Goal: Task Accomplishment & Management: Manage account settings

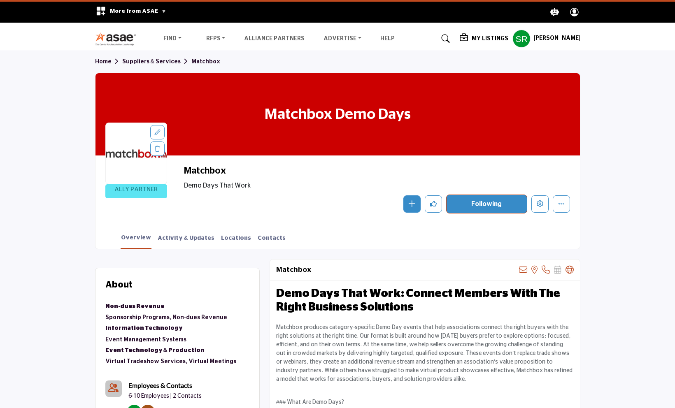
click at [488, 39] on h5 "My Listings" at bounding box center [490, 38] width 37 height 7
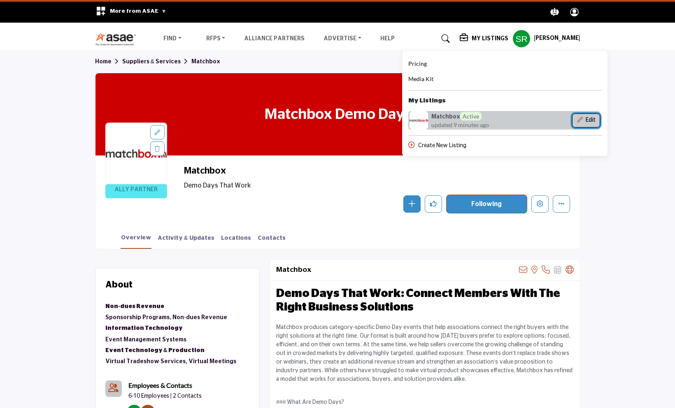
click at [589, 115] on button "Edit" at bounding box center [586, 121] width 28 height 14
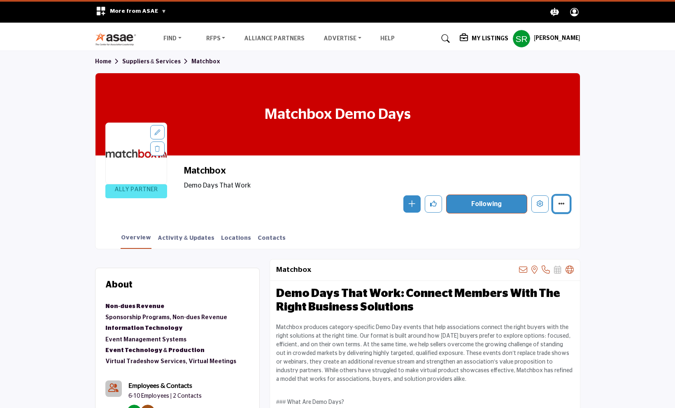
click at [558, 201] on button "More details" at bounding box center [561, 204] width 17 height 17
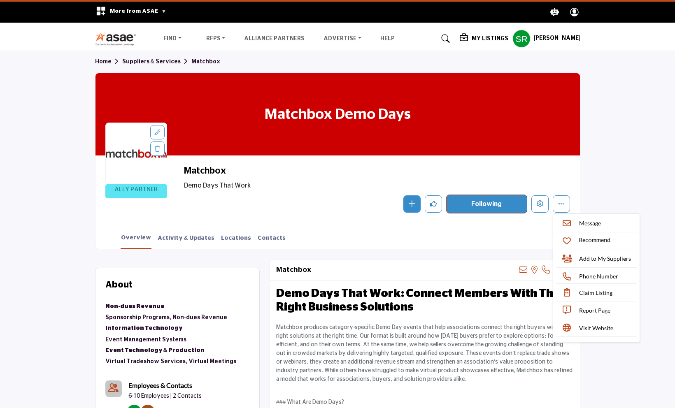
click at [478, 37] on h5 "My Listings" at bounding box center [490, 38] width 37 height 7
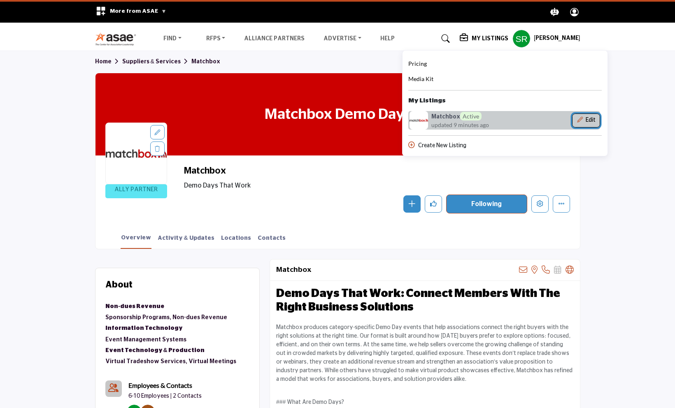
click at [583, 119] on icon "Show Company Details With Edit Page" at bounding box center [580, 120] width 6 height 6
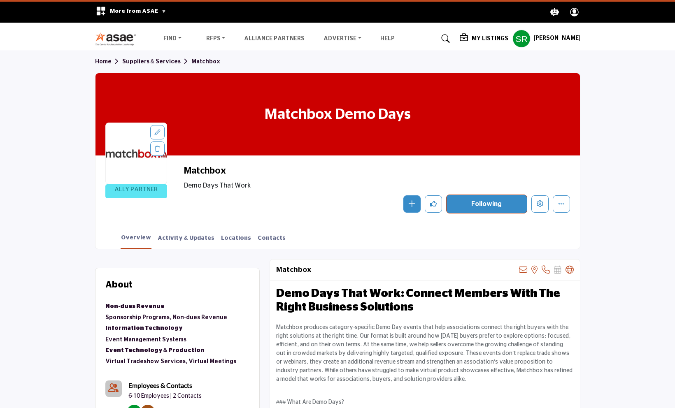
click at [481, 38] on h5 "My Listings" at bounding box center [490, 38] width 37 height 7
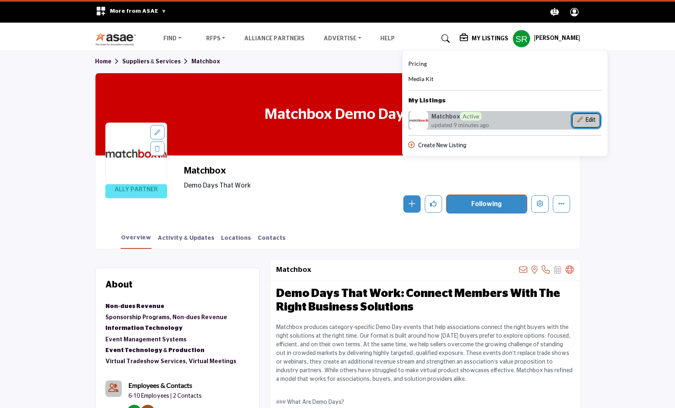
click at [592, 118] on button "Edit" at bounding box center [586, 121] width 28 height 14
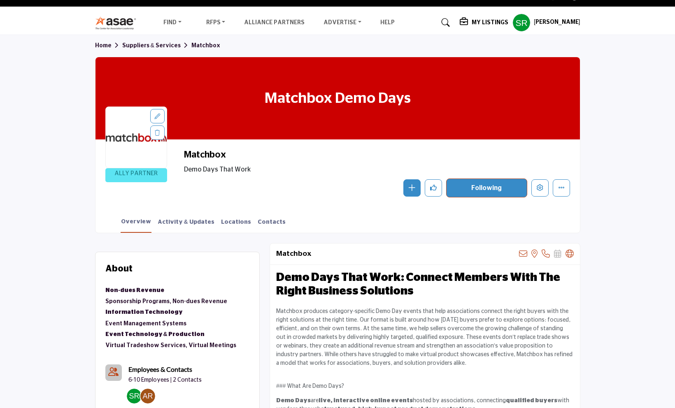
scroll to position [17, 0]
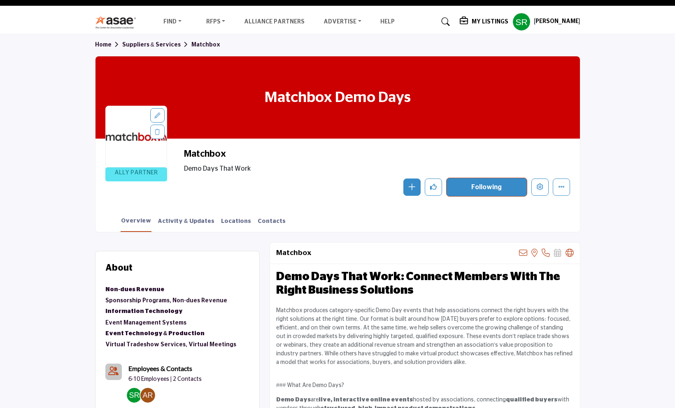
click at [480, 23] on h5 "My Listings" at bounding box center [490, 21] width 37 height 7
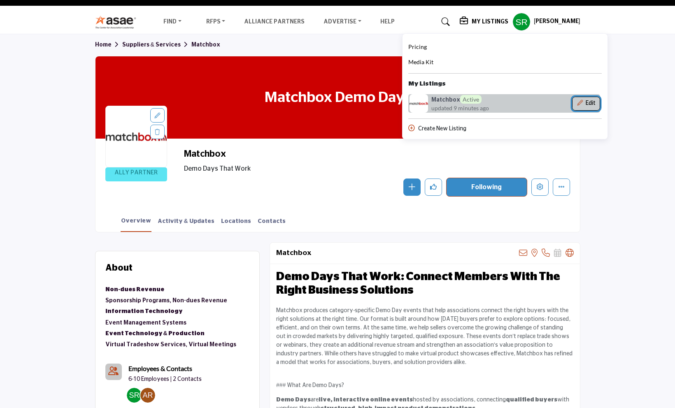
click at [597, 105] on button "Edit" at bounding box center [586, 104] width 28 height 14
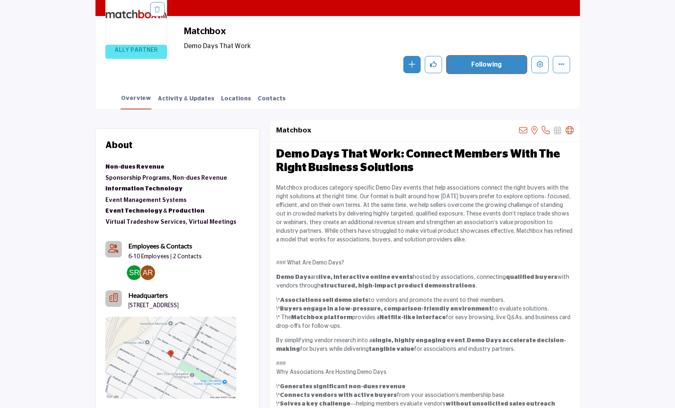
scroll to position [0, 0]
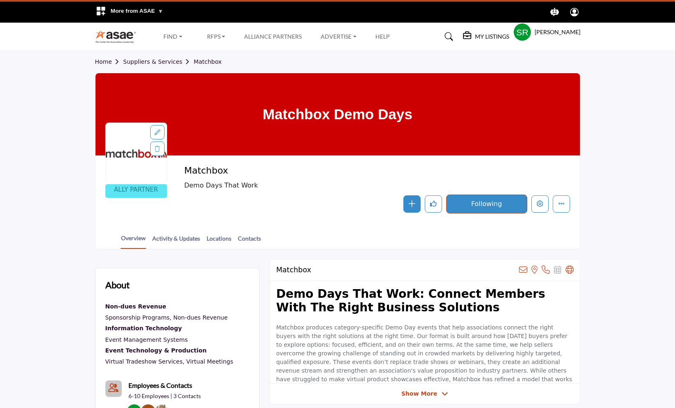
click at [0, 0] on div at bounding box center [0, 0] width 0 height 0
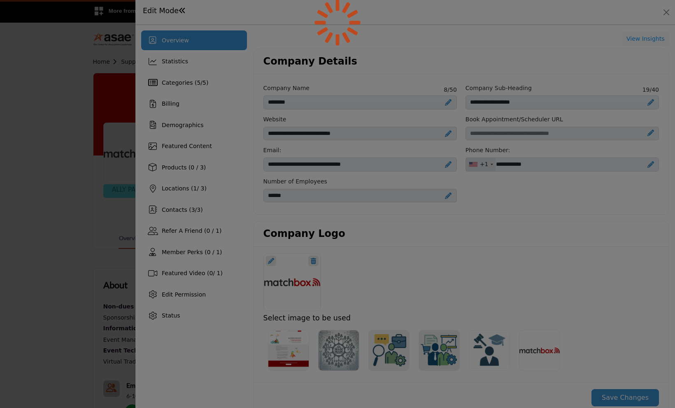
click at [471, 36] on div at bounding box center [337, 204] width 675 height 408
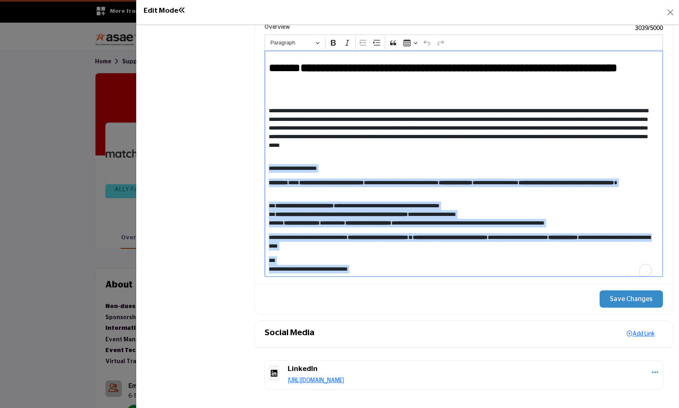
scroll to position [241, 0]
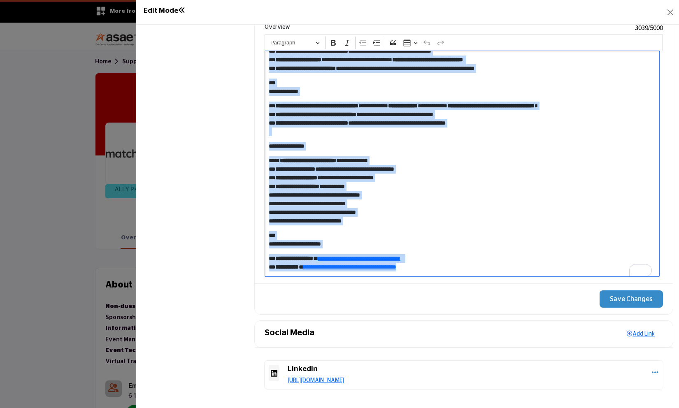
drag, startPoint x: 268, startPoint y: 166, endPoint x: 410, endPoint y: 359, distance: 239.8
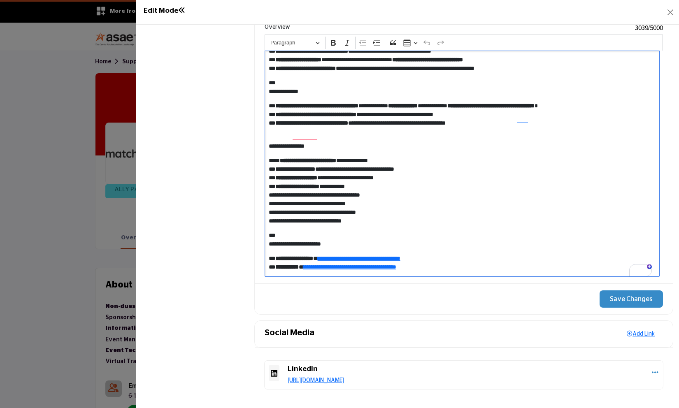
scroll to position [0, 0]
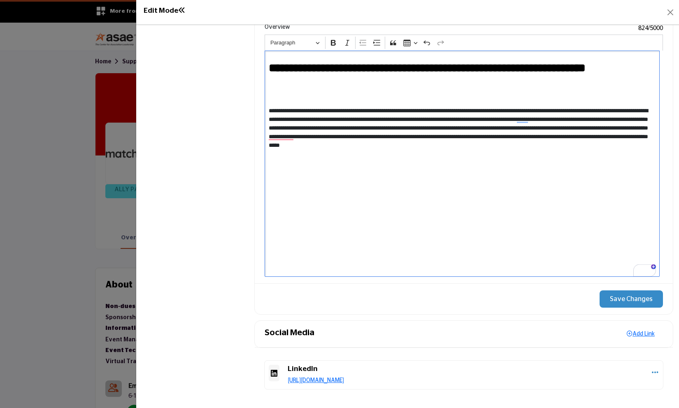
click at [617, 302] on button "Save Changes" at bounding box center [631, 299] width 63 height 17
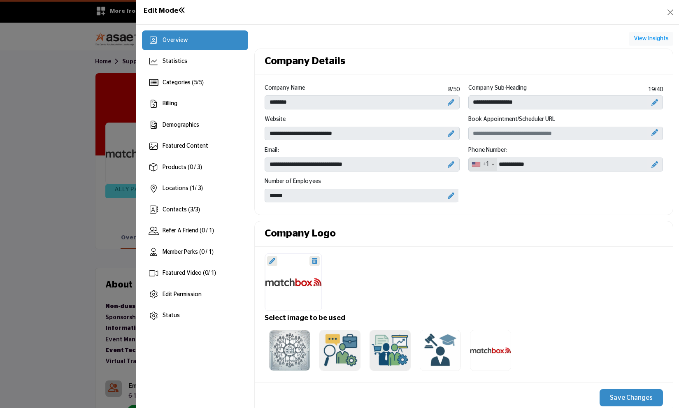
click at [273, 261] on icon at bounding box center [272, 261] width 6 height 6
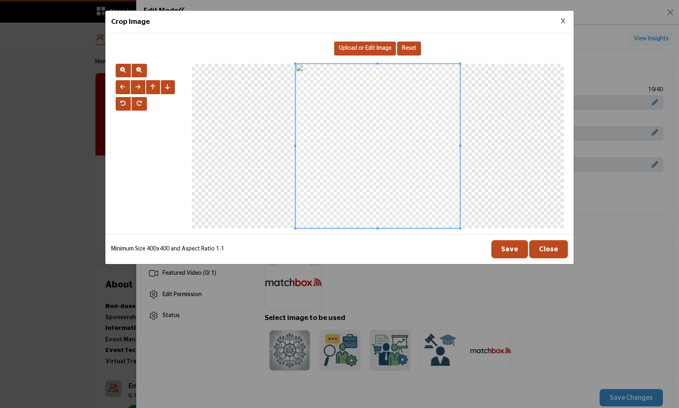
click at [223, 235] on div "Crop Image Upload or Edit Image Reset" at bounding box center [339, 137] width 469 height 254
click at [118, 66] on button "button" at bounding box center [123, 71] width 15 height 14
click at [132, 70] on button "button" at bounding box center [139, 71] width 15 height 14
click at [138, 72] on span "button" at bounding box center [139, 70] width 6 height 6
click at [408, 51] on span "Reset" at bounding box center [409, 48] width 14 height 6
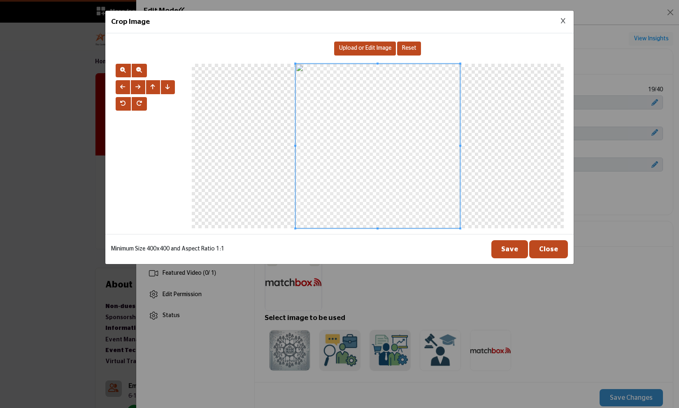
click at [547, 240] on div "Minimum Size 400x400 and Aspect Ratio 1:1 Save Close" at bounding box center [339, 249] width 469 height 30
click at [366, 50] on span "Upload or Edit Image" at bounding box center [365, 48] width 52 height 6
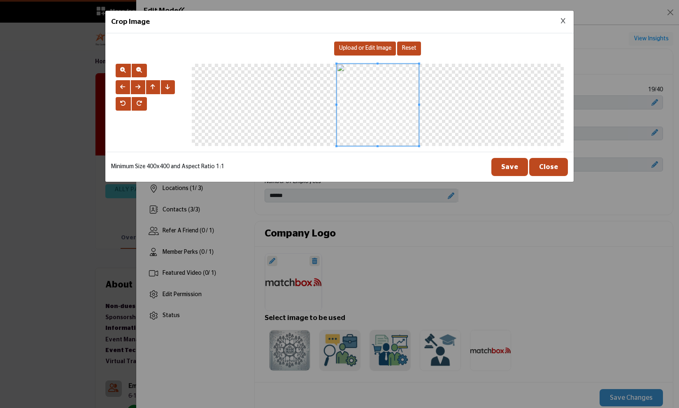
click at [552, 169] on button "Close" at bounding box center [549, 167] width 39 height 18
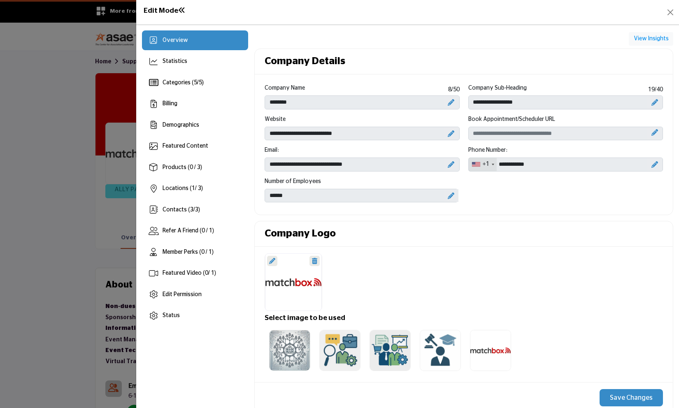
click at [625, 394] on button "Save Changes" at bounding box center [631, 398] width 63 height 17
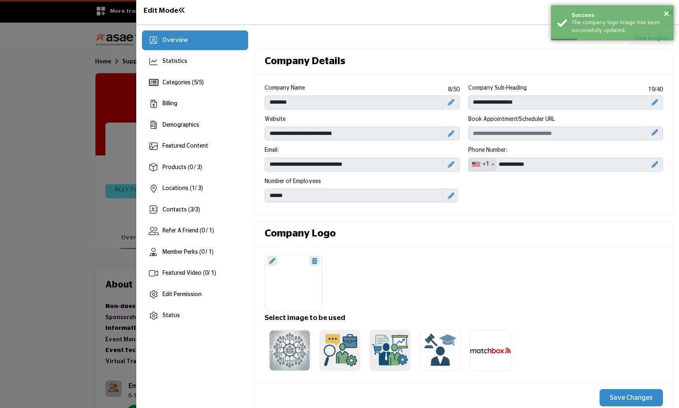
click at [275, 261] on div at bounding box center [272, 261] width 10 height 10
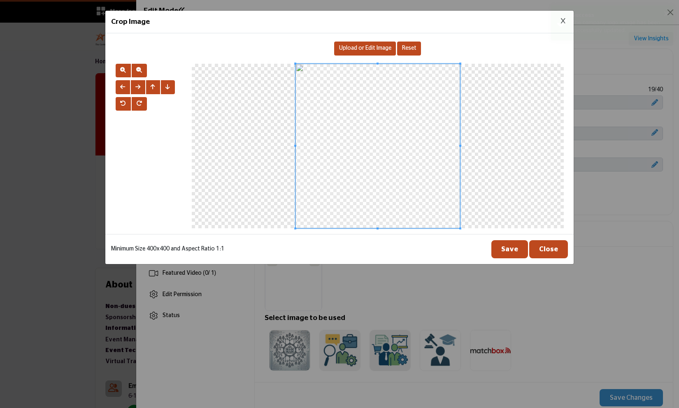
click at [351, 44] on div "Upload or Edit Image" at bounding box center [365, 49] width 62 height 14
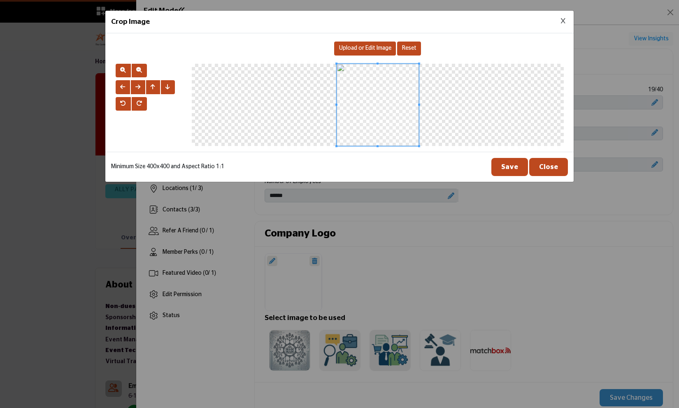
click at [390, 123] on span at bounding box center [378, 105] width 82 height 82
click at [521, 164] on button "Save" at bounding box center [510, 167] width 37 height 18
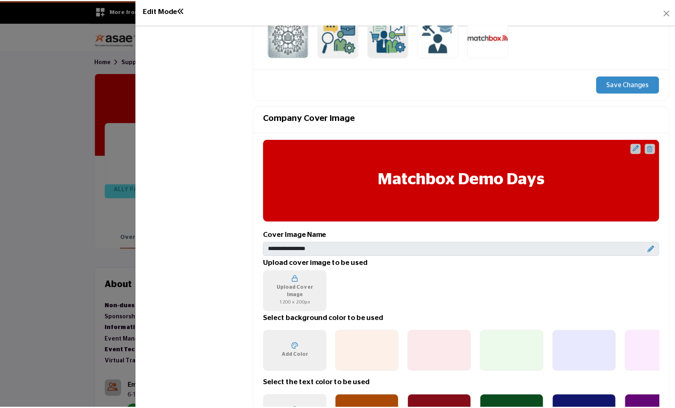
scroll to position [176, 0]
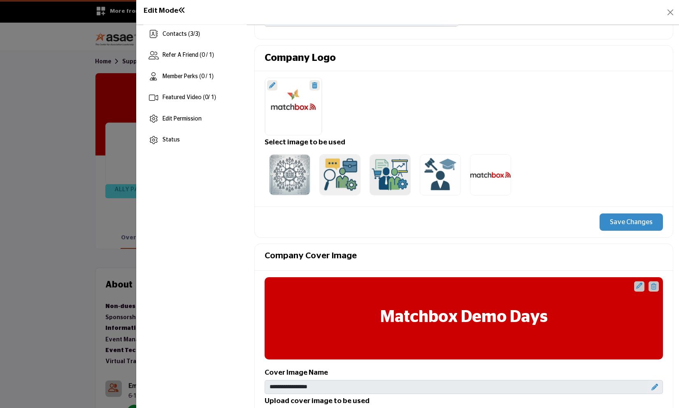
click at [618, 225] on button "Save Changes" at bounding box center [631, 222] width 63 height 17
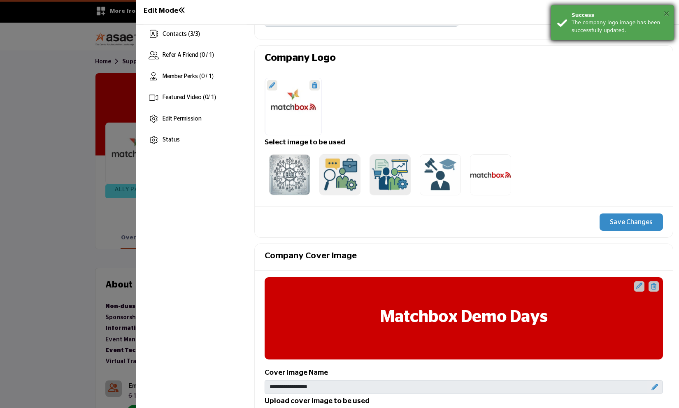
click at [668, 13] on button "×" at bounding box center [666, 13] width 7 height 8
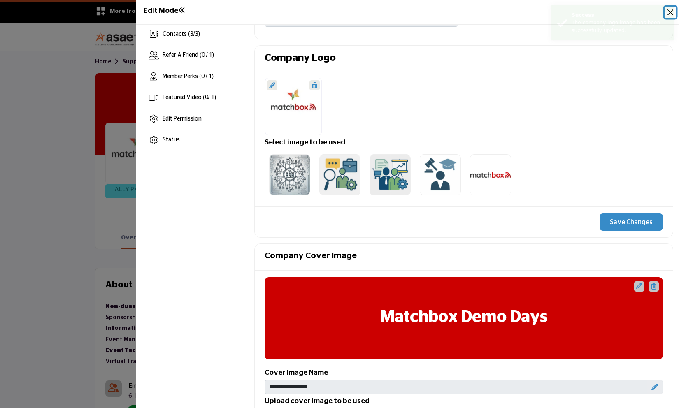
click at [670, 12] on button "Close" at bounding box center [671, 13] width 12 height 12
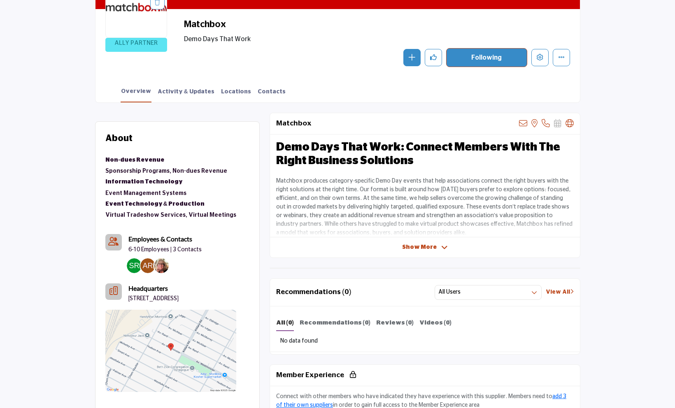
scroll to position [156, 0]
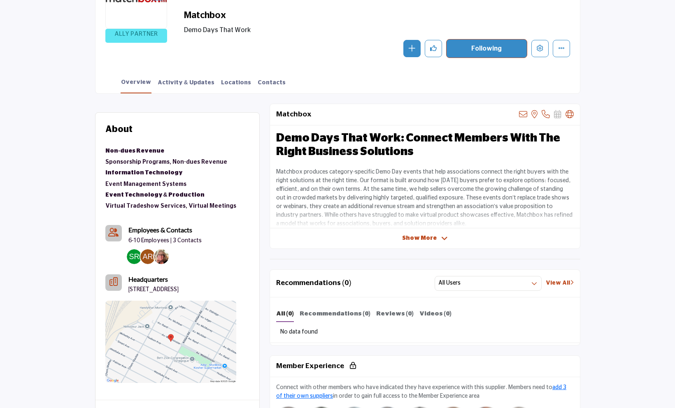
click at [420, 236] on span "Show More" at bounding box center [419, 238] width 35 height 9
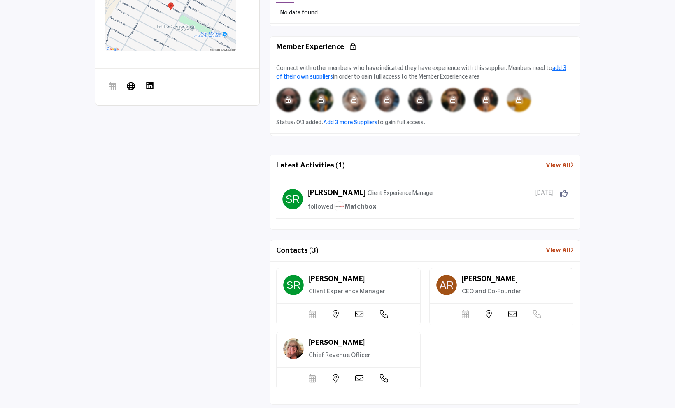
scroll to position [478, 0]
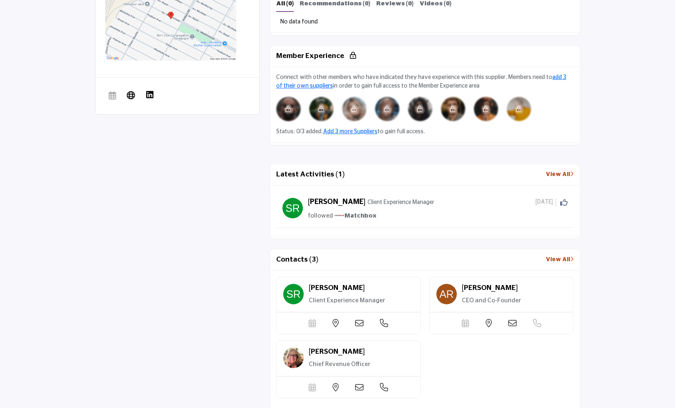
click at [555, 256] on link "View All" at bounding box center [560, 260] width 28 height 9
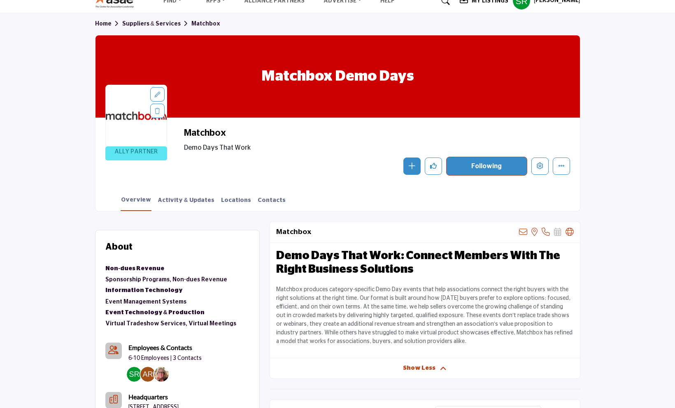
scroll to position [0, 0]
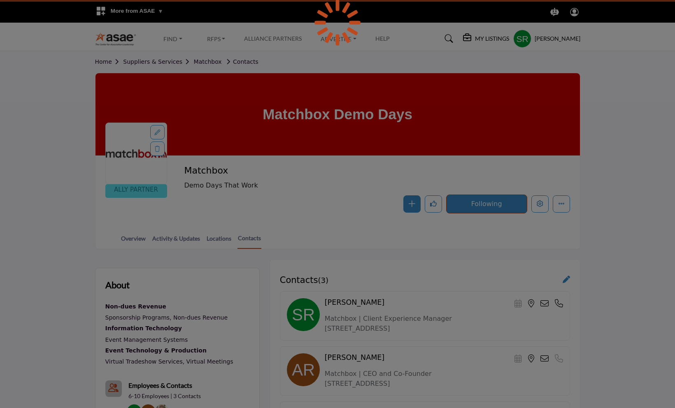
click at [558, 29] on body "More from ASAE .asae-eb-switcher-icon { fill: #ffffff; stroke-width: 0px; } .as…" at bounding box center [337, 374] width 675 height 749
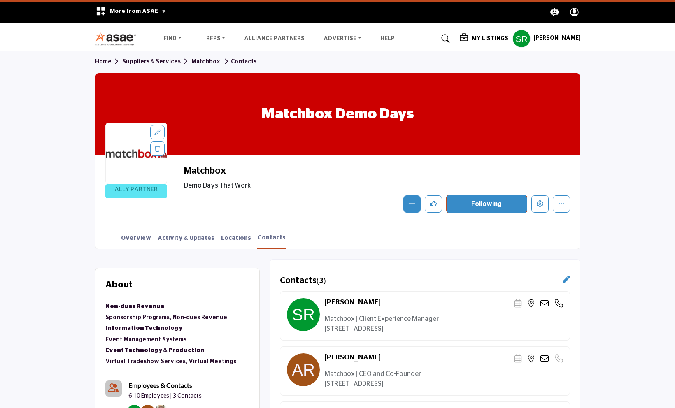
click at [556, 39] on h5 "[PERSON_NAME]" at bounding box center [557, 39] width 47 height 8
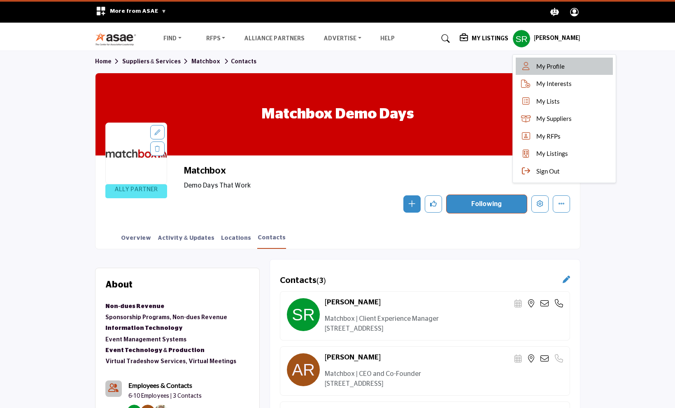
click at [551, 66] on span "My Profile" at bounding box center [551, 66] width 28 height 9
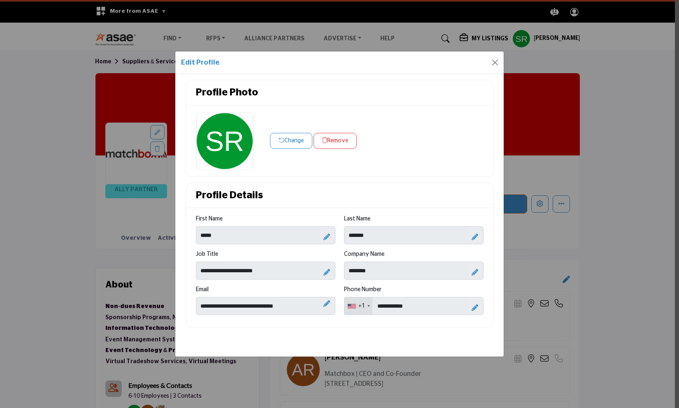
click at [478, 234] on icon at bounding box center [475, 237] width 7 height 7
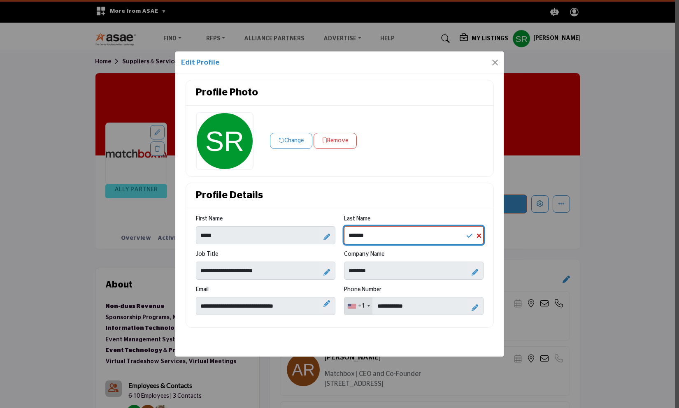
click at [399, 236] on input "*******" at bounding box center [414, 235] width 140 height 18
type input "*********"
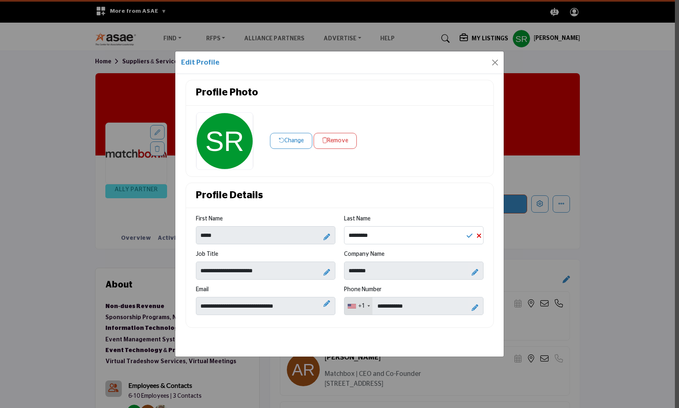
click at [470, 234] on icon at bounding box center [470, 236] width 6 height 7
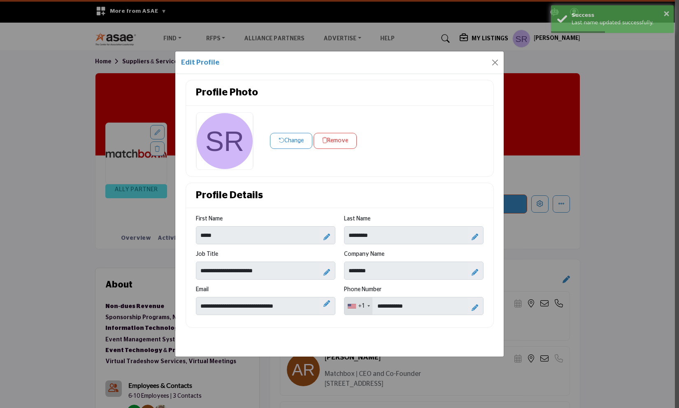
click at [291, 143] on button "Change" at bounding box center [291, 141] width 42 height 16
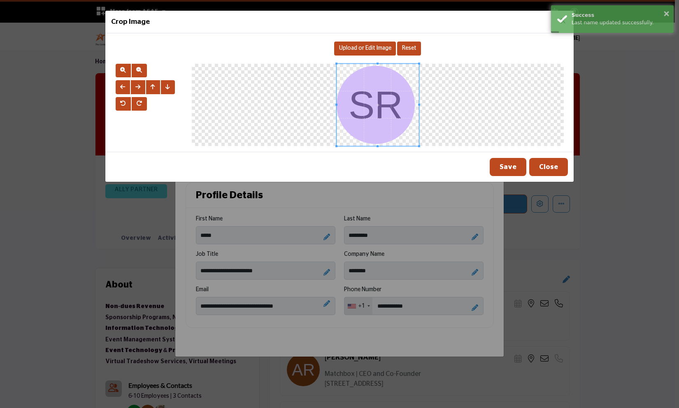
click at [368, 45] on div "Upload or Edit Image" at bounding box center [365, 49] width 62 height 14
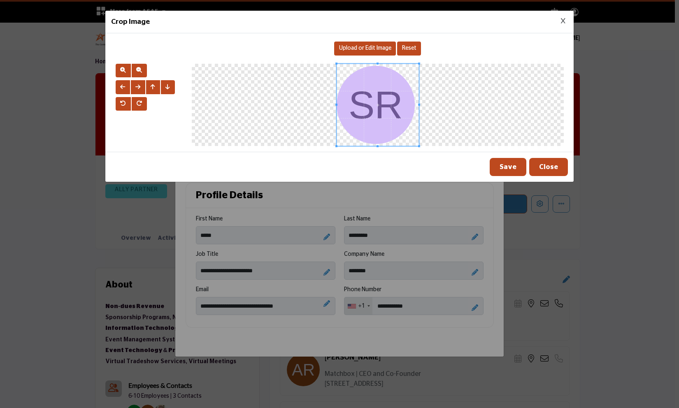
click at [364, 50] on span "Upload or Edit Image" at bounding box center [365, 48] width 52 height 6
type input "**********"
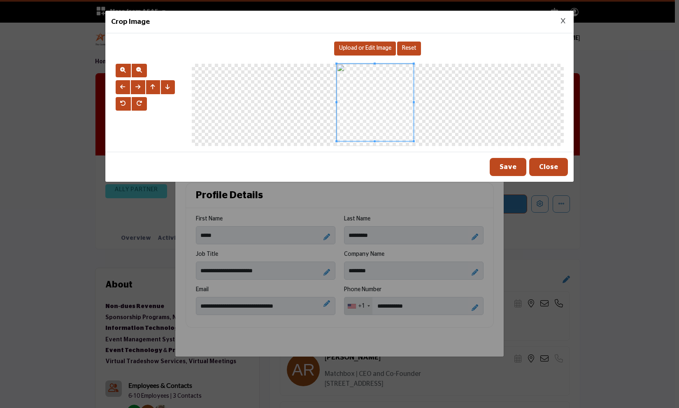
click at [414, 151] on div "Upload or Edit Image Reset" at bounding box center [339, 92] width 469 height 119
click at [380, 105] on span at bounding box center [375, 102] width 77 height 77
click at [551, 169] on button "Close" at bounding box center [549, 167] width 39 height 18
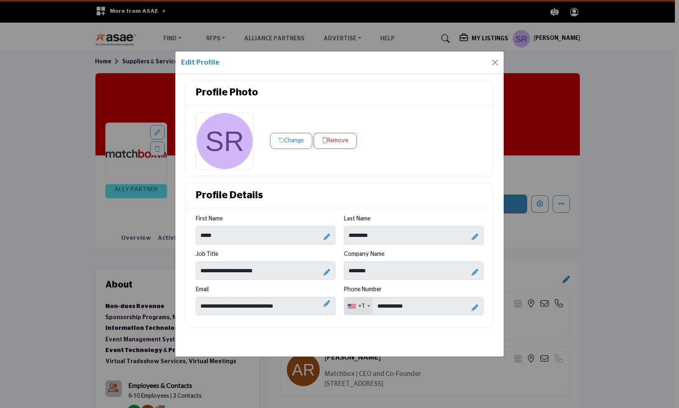
click at [299, 139] on button "Change" at bounding box center [291, 141] width 42 height 16
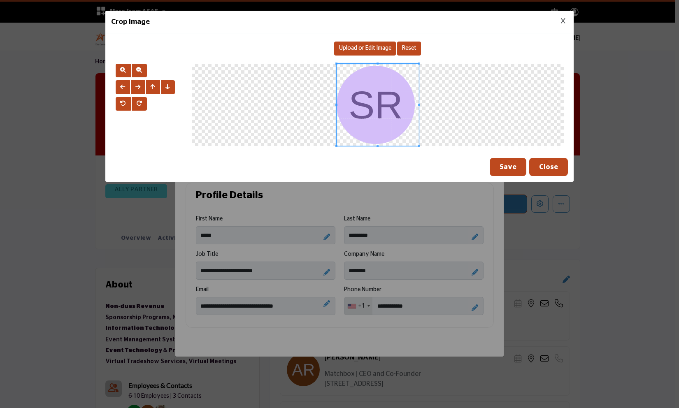
click at [375, 49] on span "Upload or Edit Image" at bounding box center [365, 48] width 52 height 6
type input "**********"
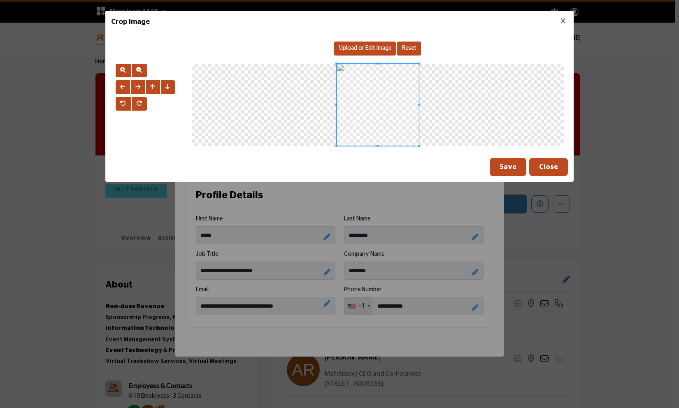
click at [517, 164] on button "Save" at bounding box center [508, 167] width 37 height 18
click at [557, 173] on button "Close" at bounding box center [549, 167] width 39 height 18
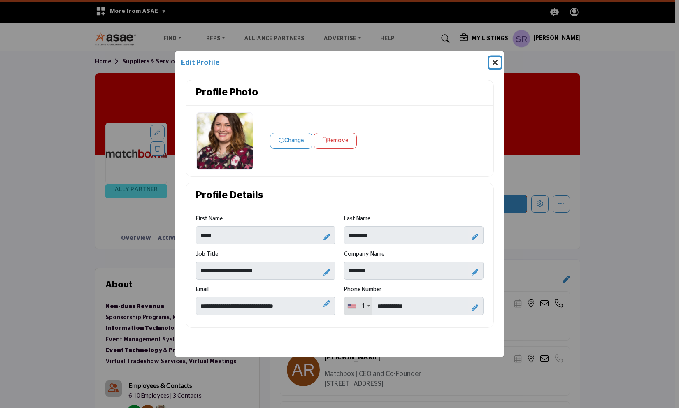
click at [495, 63] on button "Close" at bounding box center [496, 63] width 12 height 12
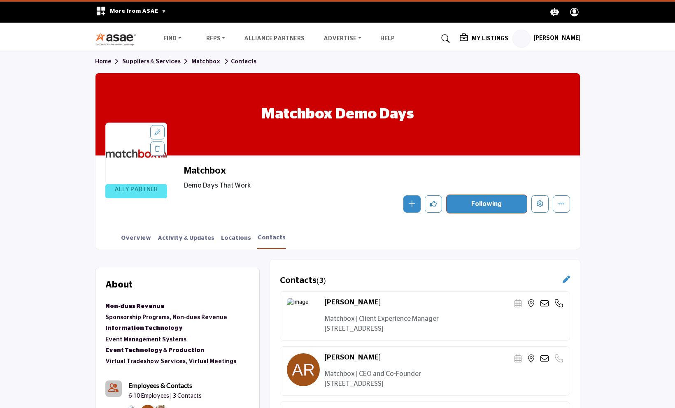
click at [558, 38] on h5 "[PERSON_NAME]" at bounding box center [557, 39] width 47 height 8
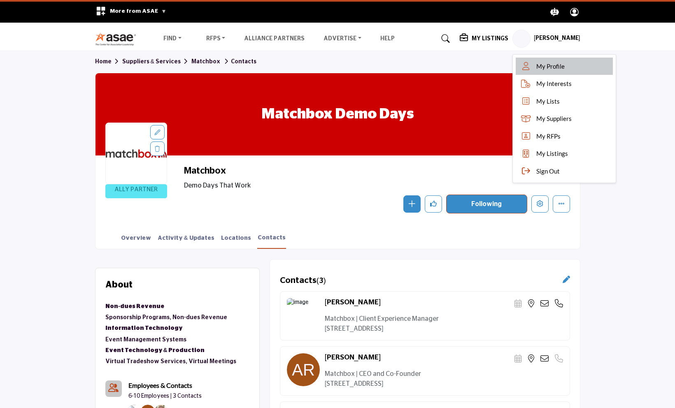
click at [560, 69] on span "My Profile" at bounding box center [551, 66] width 28 height 9
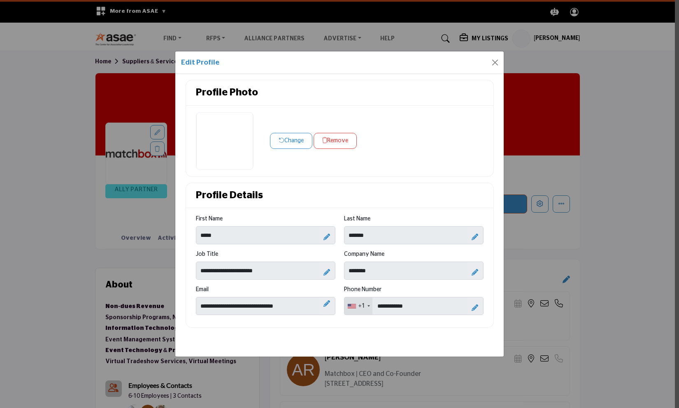
click at [476, 235] on icon at bounding box center [475, 237] width 7 height 7
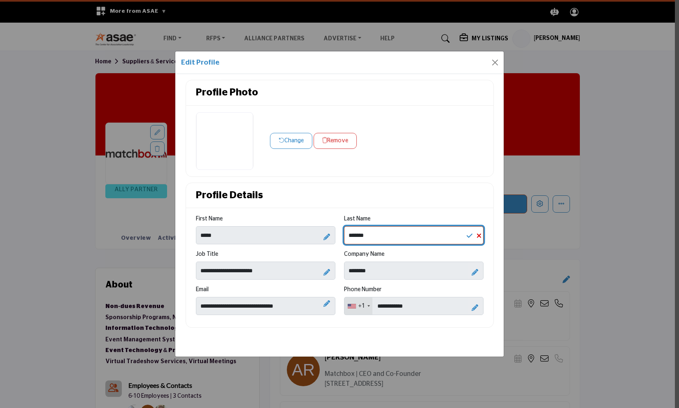
click at [374, 239] on input "*******" at bounding box center [414, 235] width 140 height 18
click at [464, 236] on input "*********" at bounding box center [414, 235] width 140 height 18
type input "*********"
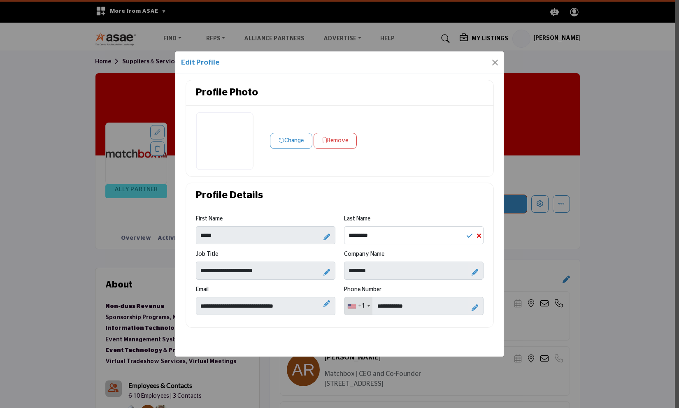
click at [467, 237] on icon at bounding box center [470, 236] width 6 height 7
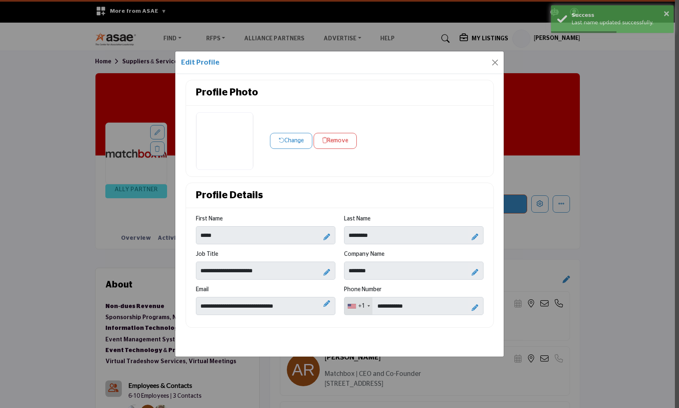
click at [435, 113] on div "Change Remove" at bounding box center [339, 141] width 296 height 58
click at [497, 58] on button "Close" at bounding box center [496, 63] width 12 height 12
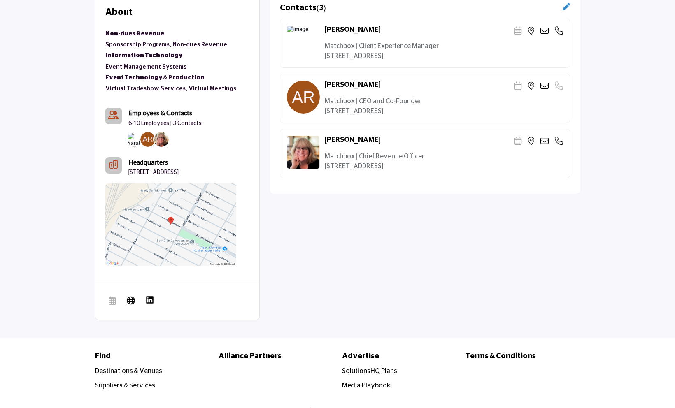
scroll to position [190, 0]
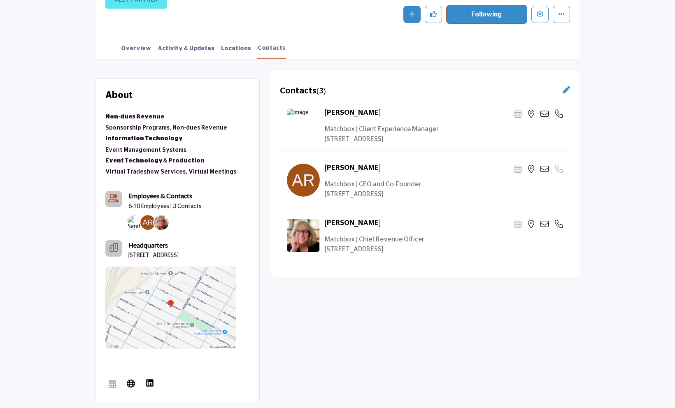
click at [564, 90] on icon at bounding box center [566, 89] width 7 height 7
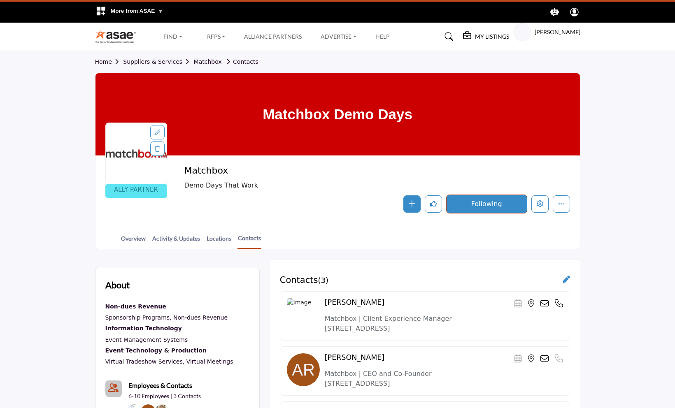
scroll to position [187, 0]
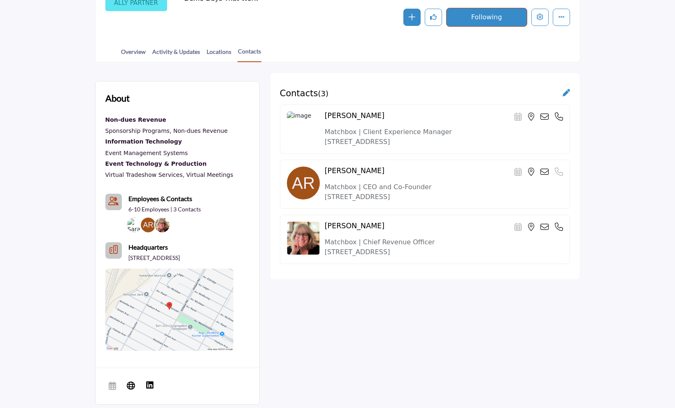
click at [0, 0] on div at bounding box center [0, 0] width 0 height 0
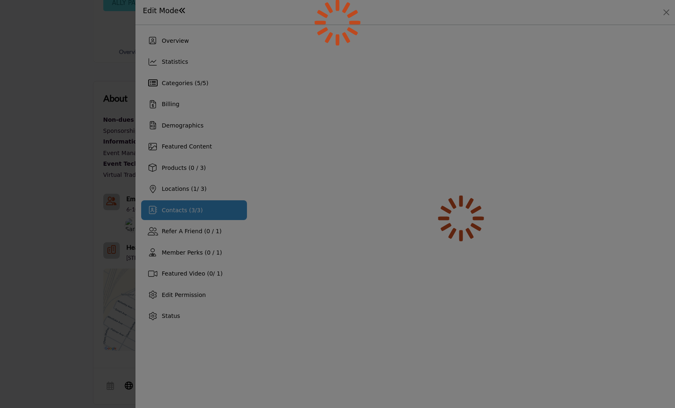
click at [570, 94] on body "More from ASAE .asae-eb-switcher-icon { fill: #ffffff; stroke-width: 0px; } .as…" at bounding box center [337, 187] width 675 height 749
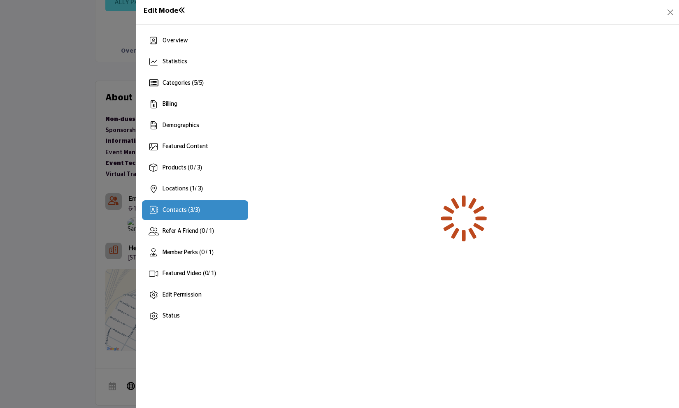
scroll to position [187, 0]
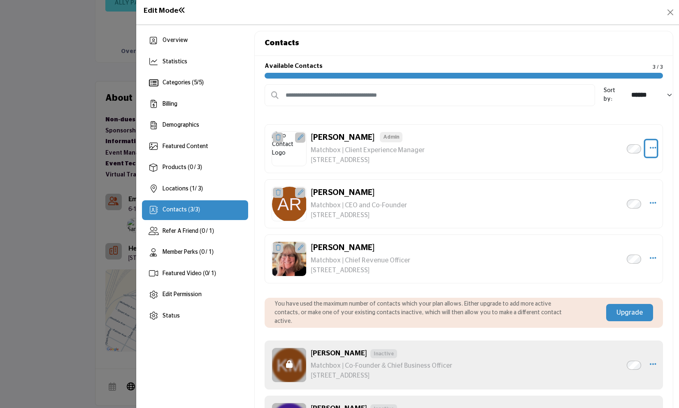
click at [653, 148] on button "Select Droddown options" at bounding box center [652, 148] width 12 height 16
click at [611, 167] on link "Edit Contact" at bounding box center [614, 168] width 80 height 15
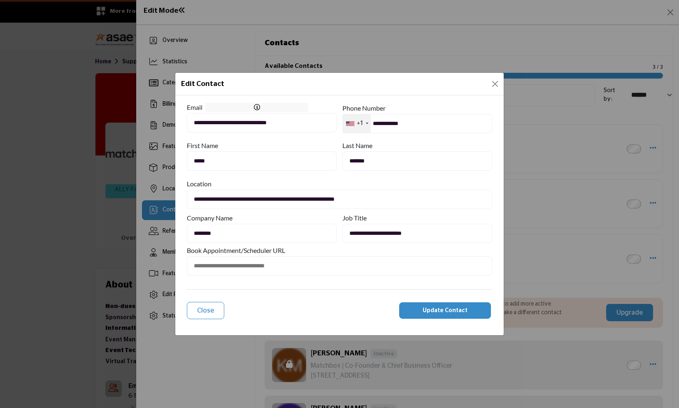
type input "**********"
type input "**"
type input "*******"
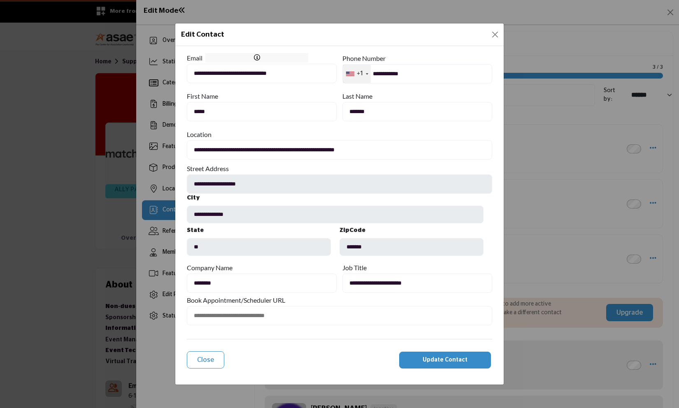
click at [395, 118] on input "*******" at bounding box center [418, 111] width 150 height 19
type input "*********"
click at [352, 33] on div "Edit Contact" at bounding box center [339, 34] width 329 height 23
click at [420, 360] on button "Update Contact" at bounding box center [445, 360] width 92 height 16
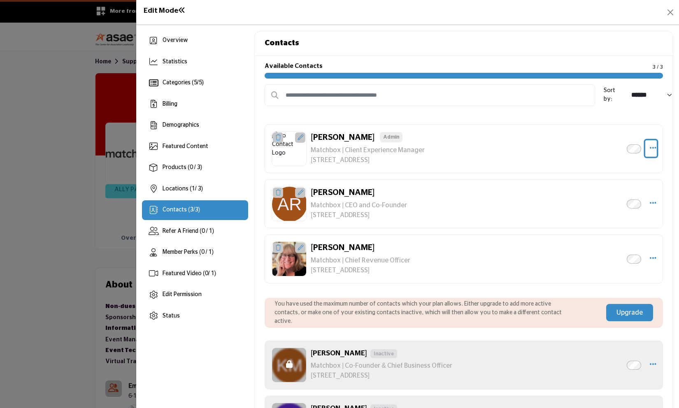
click at [653, 147] on icon "Select Droddown options" at bounding box center [653, 147] width 7 height 7
click at [610, 171] on link "Edit Contact" at bounding box center [614, 168] width 80 height 15
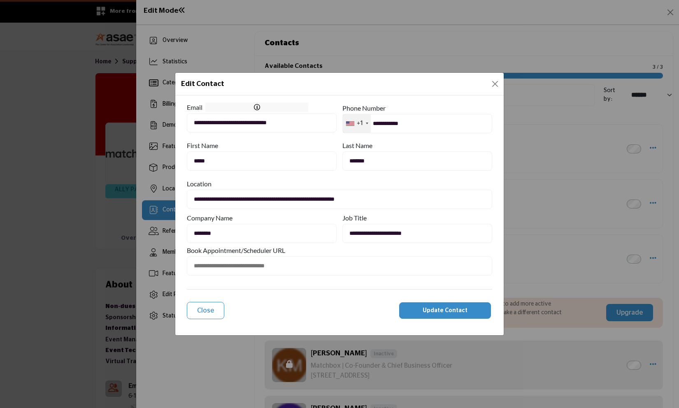
type input "**********"
type input "**"
type input "*******"
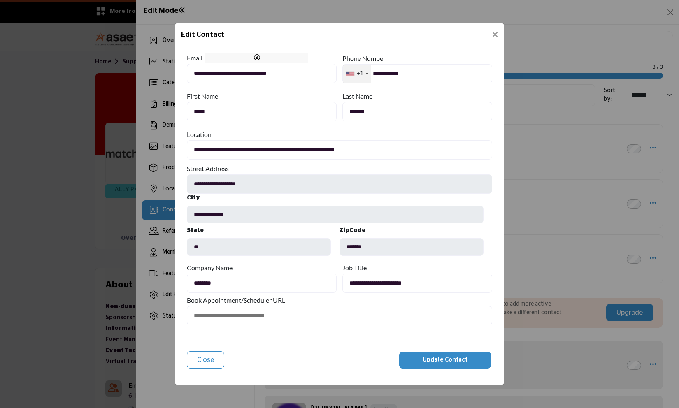
click at [366, 108] on input "*******" at bounding box center [418, 111] width 150 height 19
type input "*********"
click at [397, 96] on div "Last Name" at bounding box center [418, 96] width 150 height 12
click at [388, 114] on input "*********" at bounding box center [418, 111] width 150 height 19
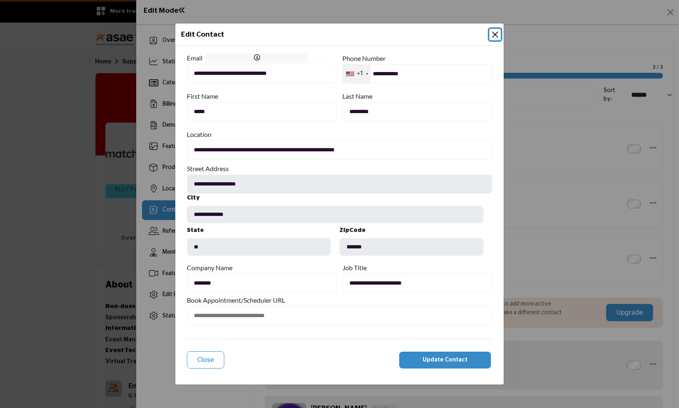
click at [326, 41] on div "Edit Contact" at bounding box center [339, 34] width 329 height 23
click at [434, 364] on button "Update Contact" at bounding box center [445, 360] width 92 height 16
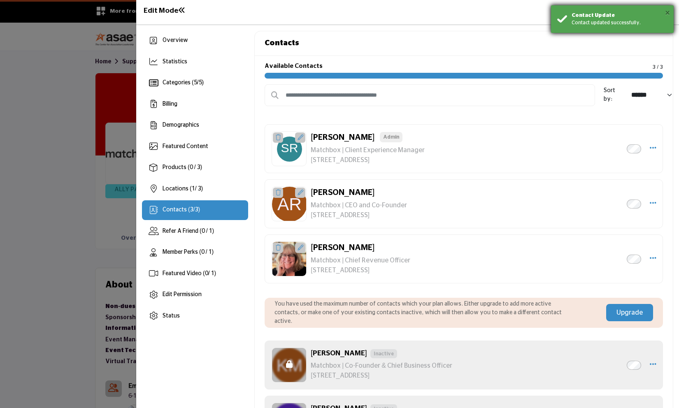
click at [668, 12] on button "×" at bounding box center [667, 13] width 5 height 8
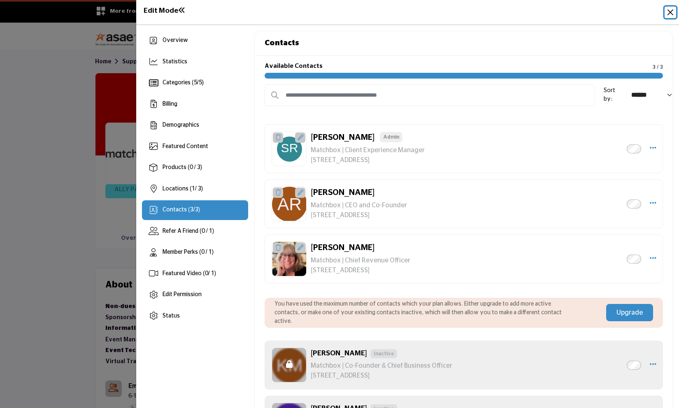
click at [670, 11] on button "Close" at bounding box center [671, 13] width 12 height 12
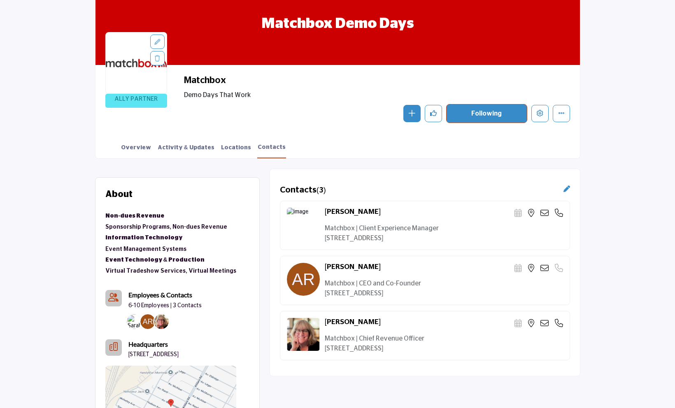
scroll to position [136, 0]
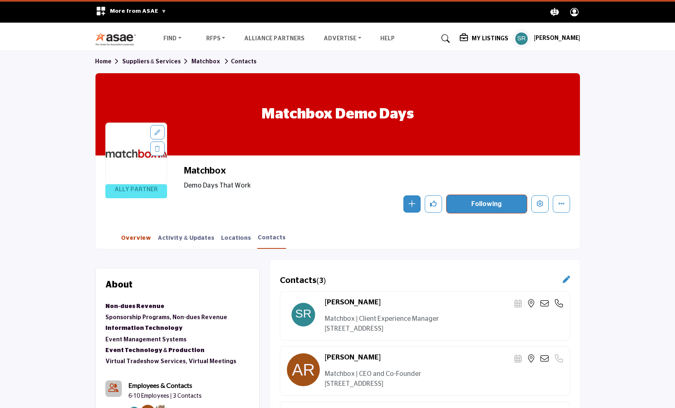
click at [131, 236] on link "Overview" at bounding box center [136, 241] width 31 height 14
click at [133, 238] on link "Overview" at bounding box center [136, 241] width 31 height 14
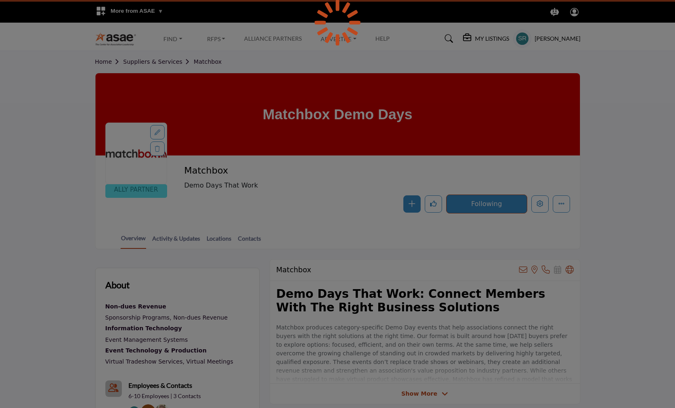
scroll to position [88, 0]
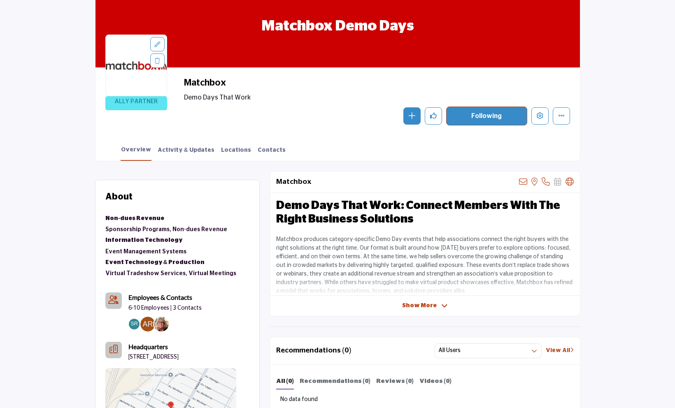
click at [443, 303] on icon at bounding box center [444, 306] width 7 height 7
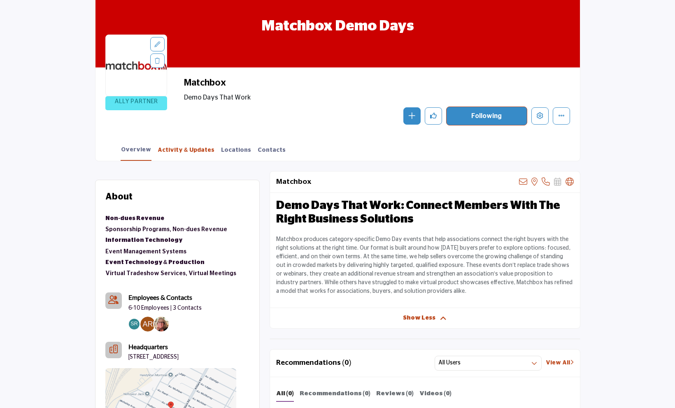
click at [188, 151] on link "Activity & Updates" at bounding box center [186, 153] width 58 height 14
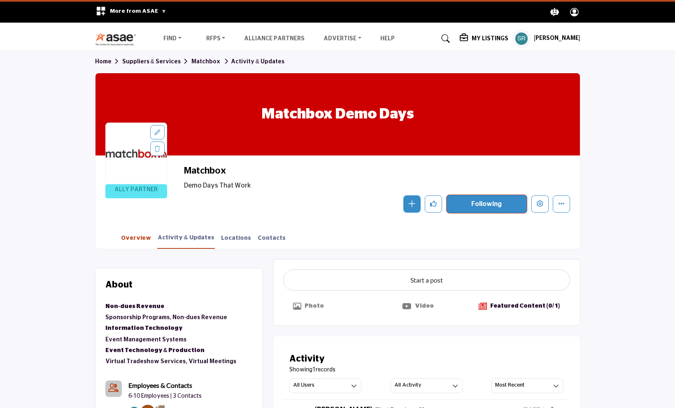
click at [131, 234] on link "Overview" at bounding box center [136, 241] width 31 height 14
click at [127, 243] on link "Overview" at bounding box center [136, 241] width 31 height 14
click at [126, 238] on link "Overview" at bounding box center [136, 241] width 31 height 14
